Goal: Task Accomplishment & Management: Use online tool/utility

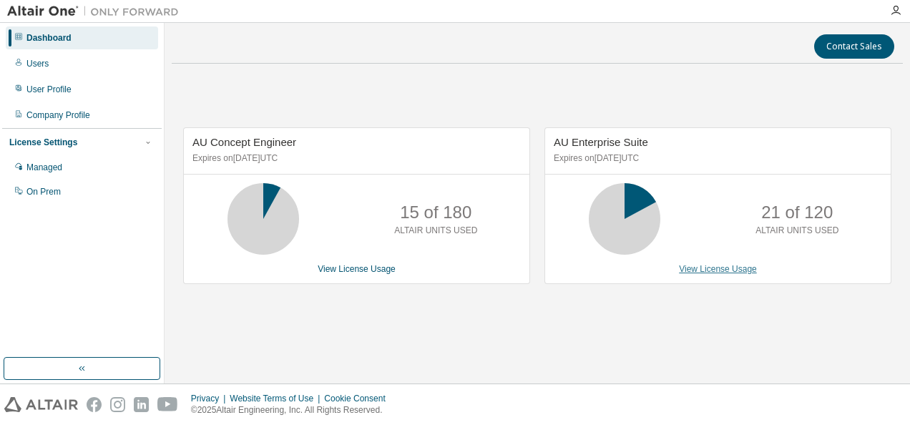
click at [696, 266] on link "View License Usage" at bounding box center [718, 269] width 78 height 10
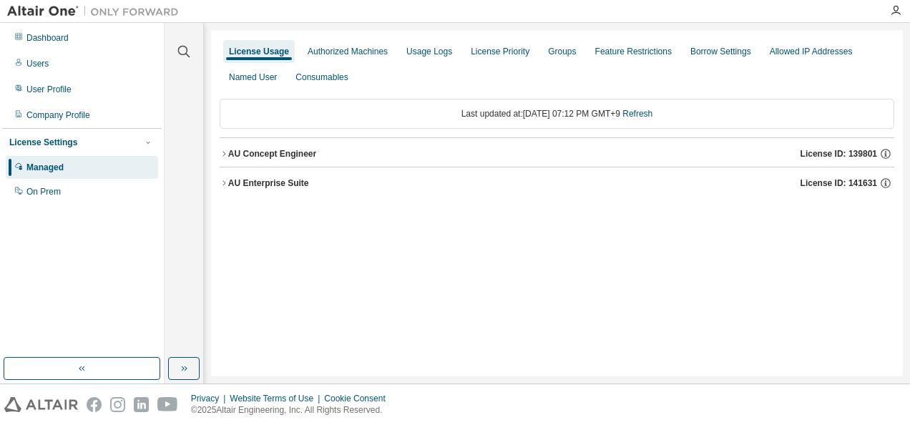
click at [411, 286] on div "License Usage Authorized Machines Usage Logs License Priority Groups Feature Re…" at bounding box center [557, 203] width 692 height 346
